Goal: Understand process/instructions

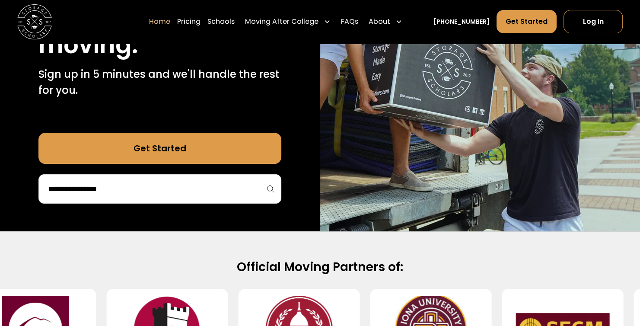
scroll to position [173, 0]
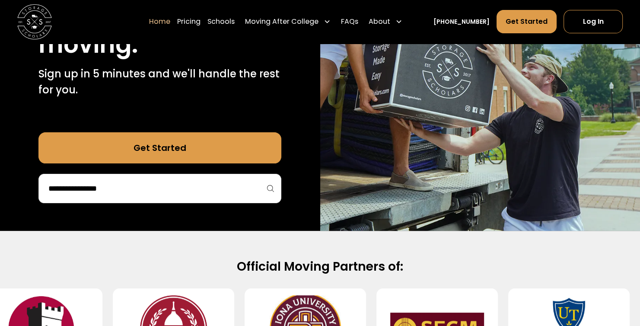
click at [235, 178] on div at bounding box center [159, 188] width 243 height 29
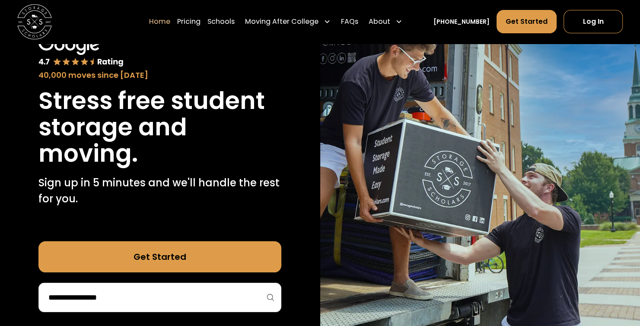
scroll to position [64, 0]
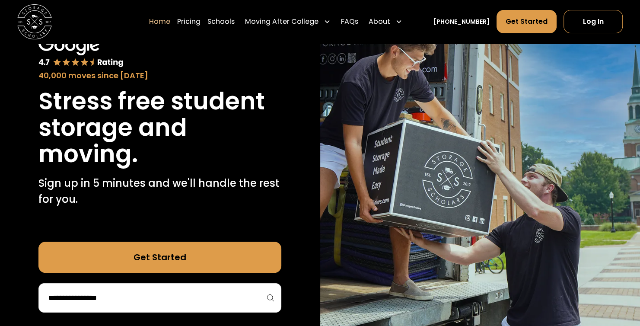
click at [131, 302] on input "search" at bounding box center [160, 297] width 225 height 15
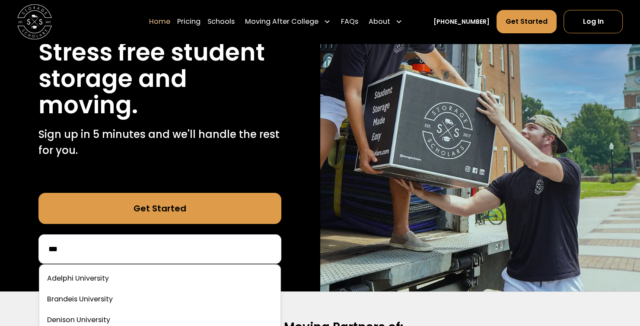
scroll to position [0, 0]
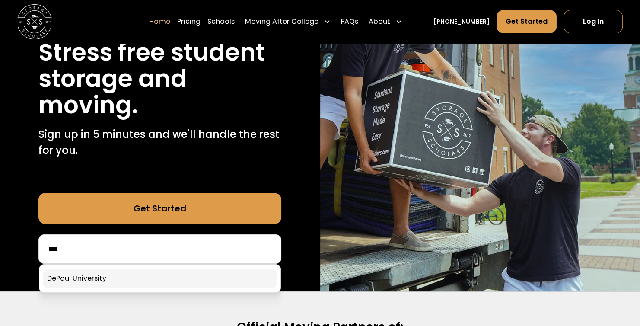
click at [114, 274] on link at bounding box center [160, 278] width 234 height 19
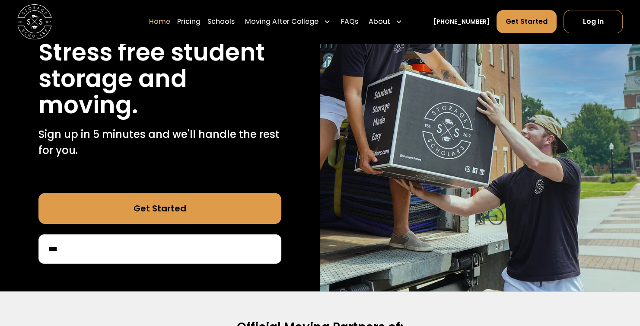
click at [109, 251] on input "***" at bounding box center [160, 249] width 225 height 15
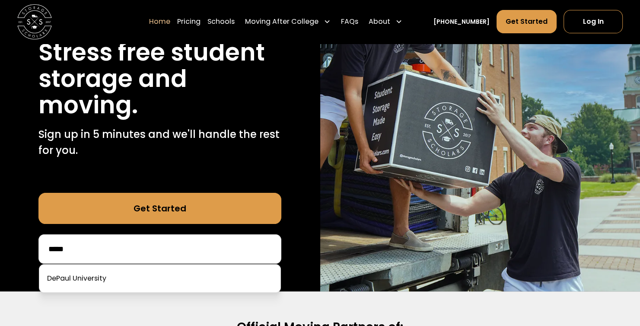
type input "*****"
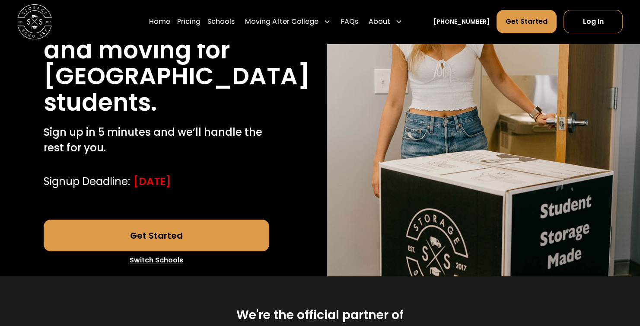
scroll to position [143, 0]
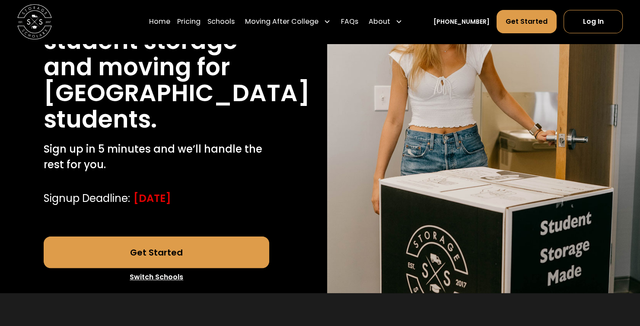
click at [150, 255] on link "Get Started" at bounding box center [157, 251] width 226 height 31
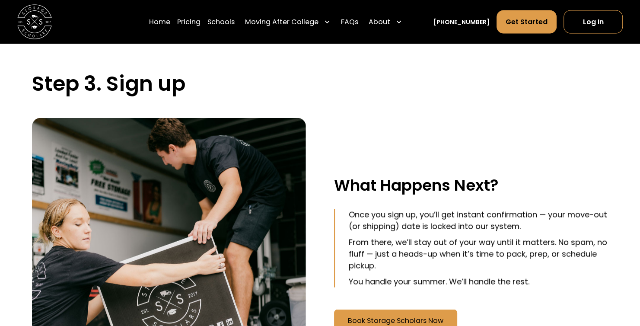
scroll to position [1435, 0]
